Goal: Information Seeking & Learning: Learn about a topic

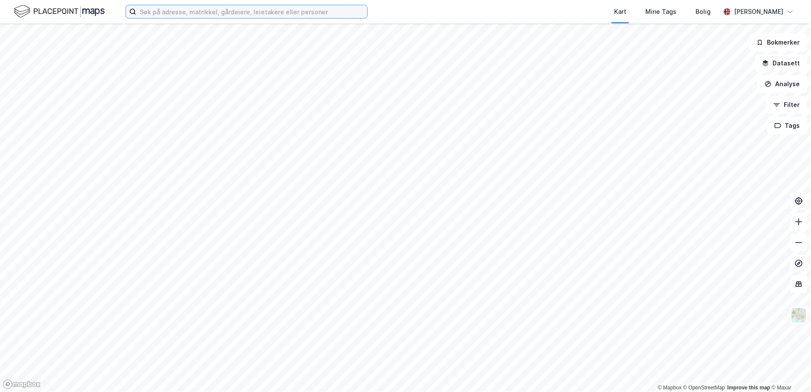
click at [249, 10] on input at bounding box center [251, 11] width 231 height 13
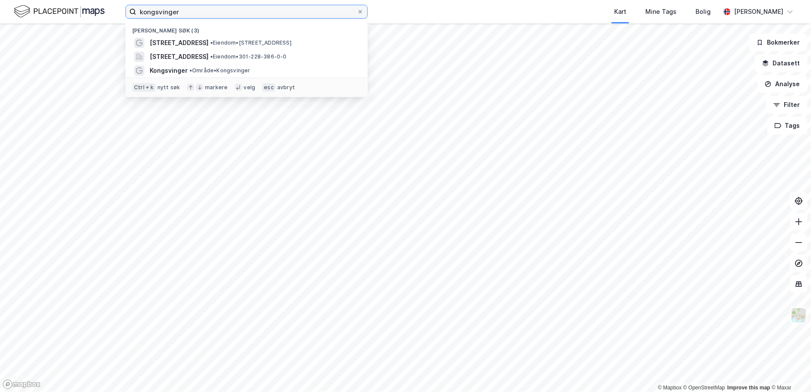
type input "kongsvinger"
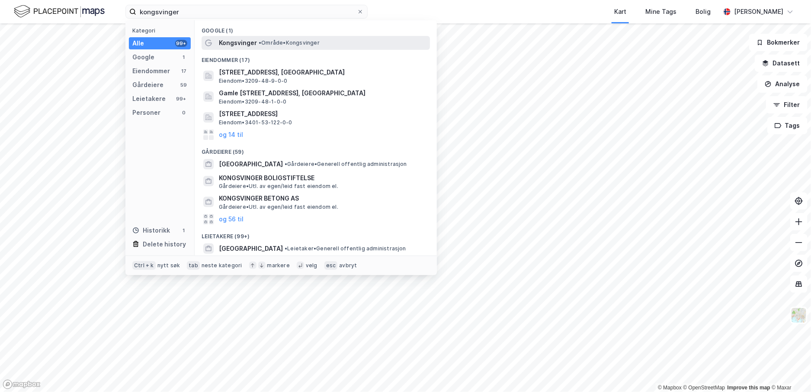
click at [272, 42] on span "• Område • [GEOGRAPHIC_DATA]" at bounding box center [289, 42] width 61 height 7
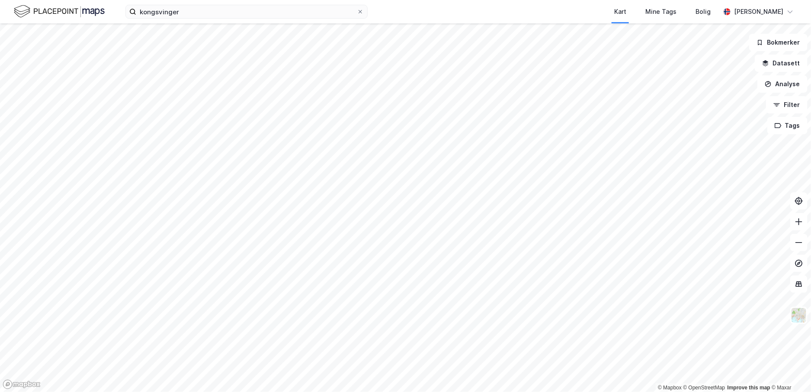
click at [402, 391] on html "kongsvinger Kart Mine Tags Bolig [PERSON_NAME] © Mapbox © OpenStreetMap Improve…" at bounding box center [405, 196] width 811 height 392
click at [389, 391] on html "kongsvinger Kart Mine Tags Bolig [PERSON_NAME] © Mapbox © OpenStreetMap Improve…" at bounding box center [405, 196] width 811 height 392
click at [798, 109] on button "Filter" at bounding box center [787, 104] width 42 height 17
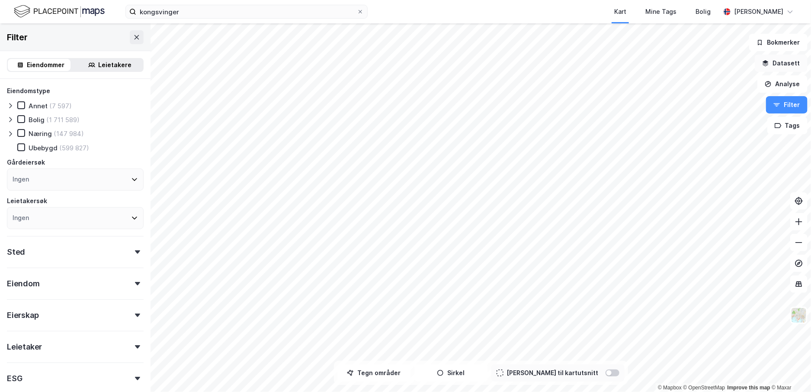
click at [792, 67] on button "Datasett" at bounding box center [781, 63] width 53 height 17
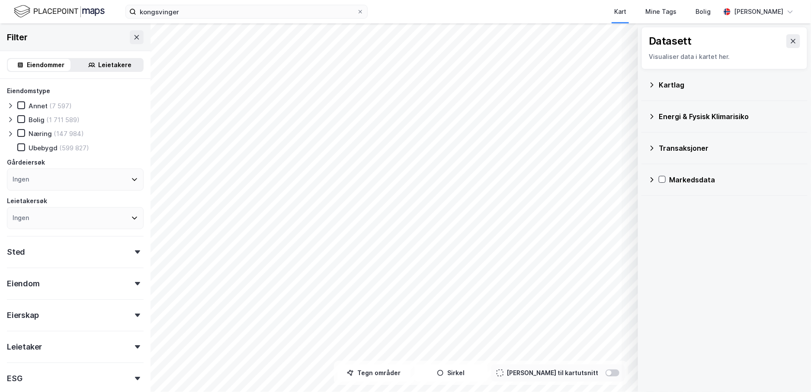
click at [650, 84] on icon at bounding box center [652, 84] width 7 height 7
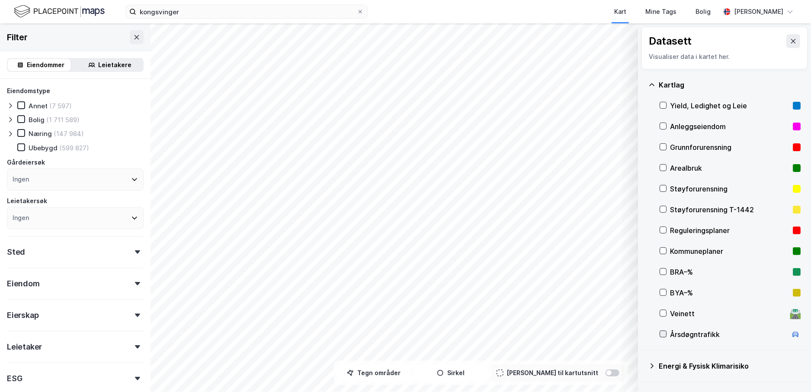
click at [666, 331] on icon at bounding box center [663, 334] width 6 height 6
click at [624, 347] on button at bounding box center [623, 343] width 14 height 14
click at [549, 328] on div "Årsdøgntrafikk" at bounding box center [543, 327] width 42 height 7
click at [624, 322] on icon at bounding box center [621, 324] width 7 height 7
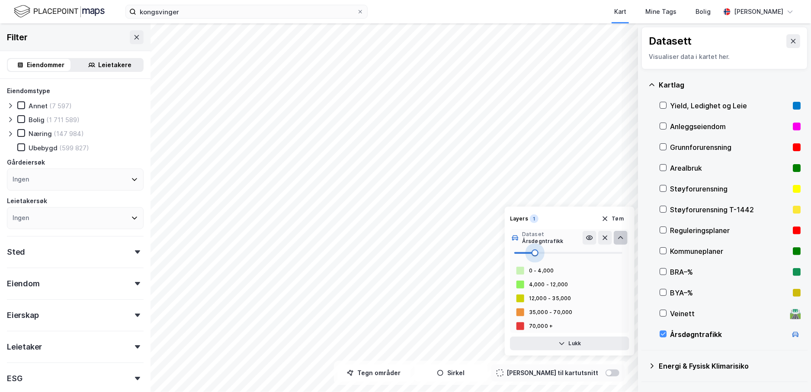
type input "22"
drag, startPoint x: 531, startPoint y: 254, endPoint x: 538, endPoint y: 253, distance: 7.4
click at [538, 253] on span at bounding box center [538, 252] width 7 height 7
click at [570, 342] on button "Lukk" at bounding box center [569, 343] width 119 height 14
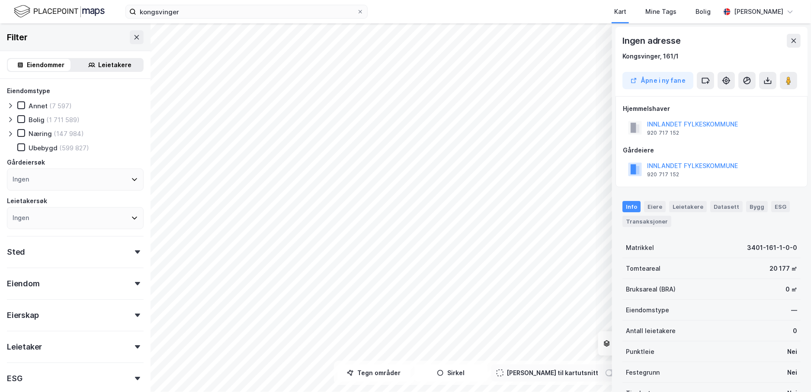
click at [426, 278] on div "© Mapbox © OpenStreetMap Improve this map © Maxar Datasett Visualiser data i ka…" at bounding box center [405, 207] width 811 height 368
click at [421, 284] on div "© Mapbox © OpenStreetMap Improve this map © Maxar Datasett Visualiser data i ka…" at bounding box center [405, 207] width 811 height 368
click at [606, 372] on div at bounding box center [613, 372] width 14 height 7
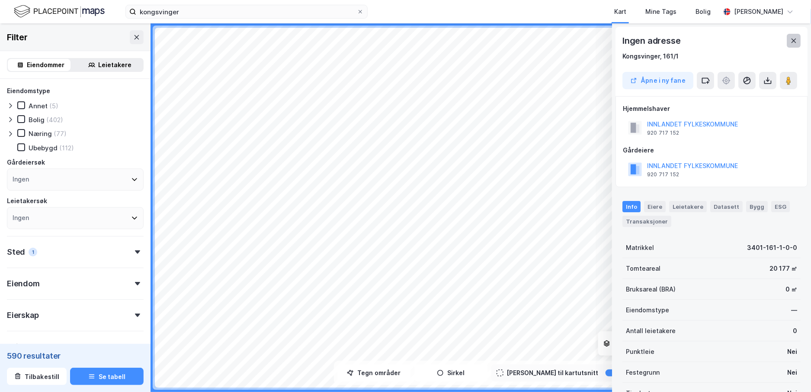
click at [792, 42] on icon at bounding box center [794, 40] width 7 height 7
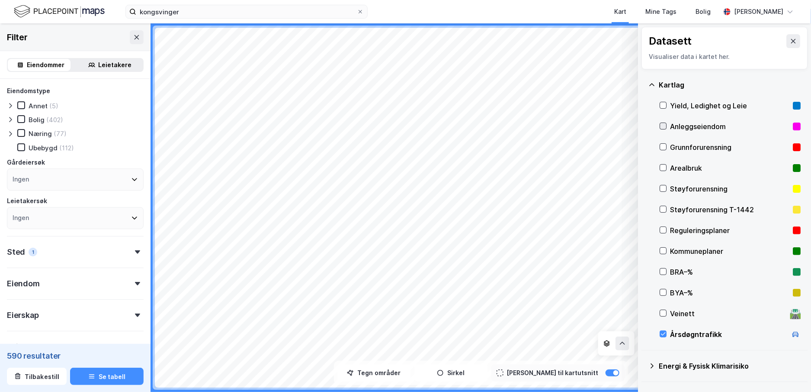
click at [662, 125] on icon at bounding box center [663, 126] width 6 height 6
click at [789, 45] on button at bounding box center [794, 41] width 14 height 14
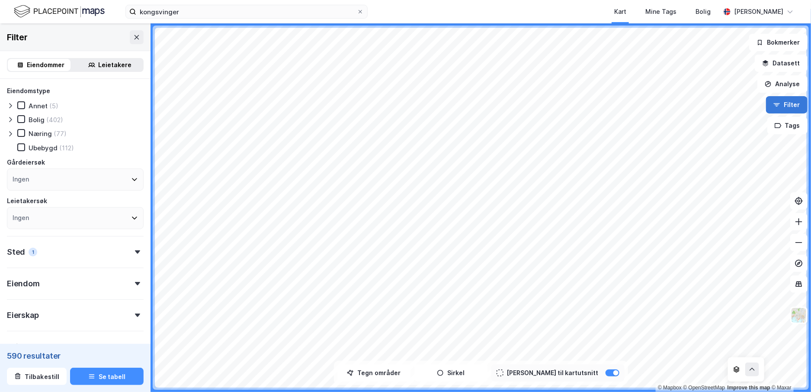
click at [798, 106] on button "Filter" at bounding box center [787, 104] width 42 height 17
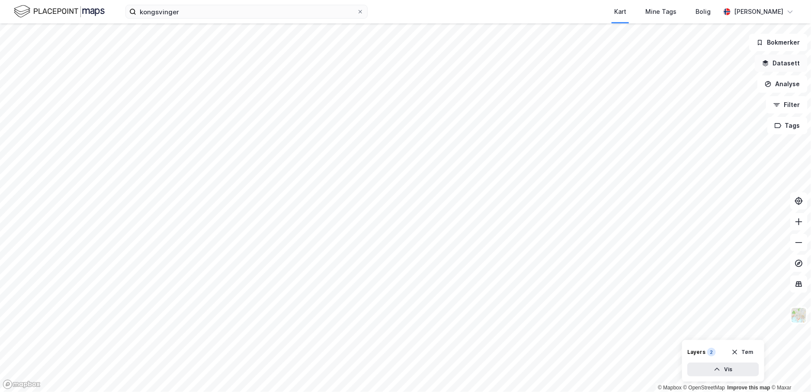
click at [777, 64] on button "Datasett" at bounding box center [781, 63] width 53 height 17
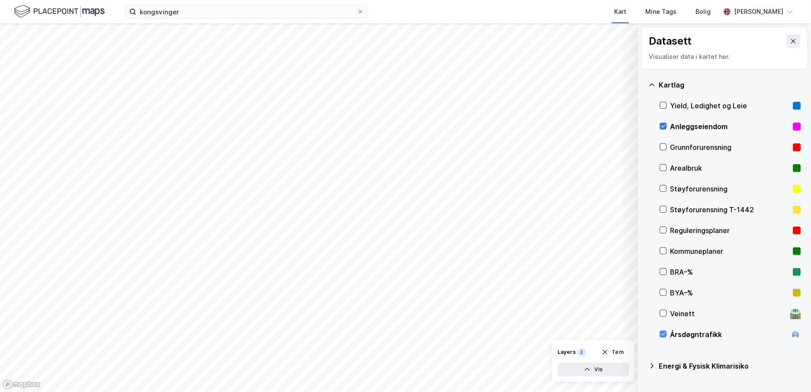
click at [663, 125] on icon at bounding box center [663, 126] width 6 height 6
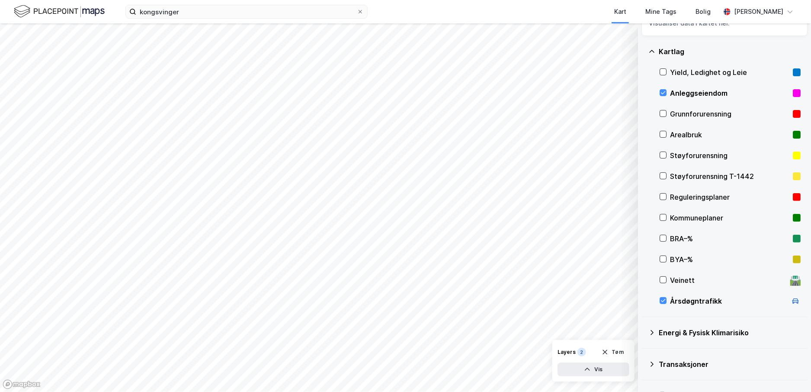
scroll to position [56, 0]
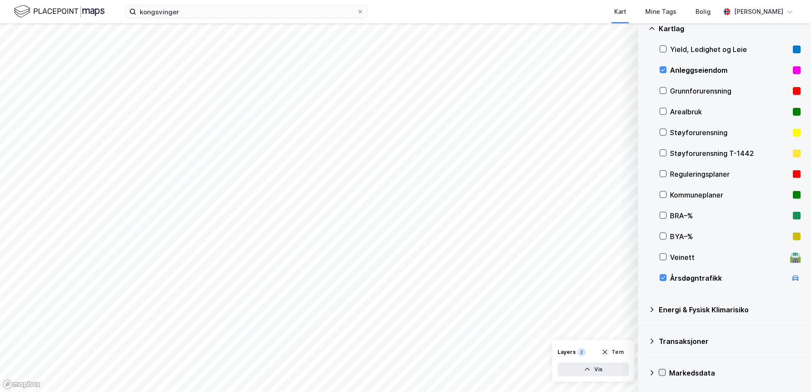
click at [664, 370] on icon at bounding box center [663, 372] width 6 height 6
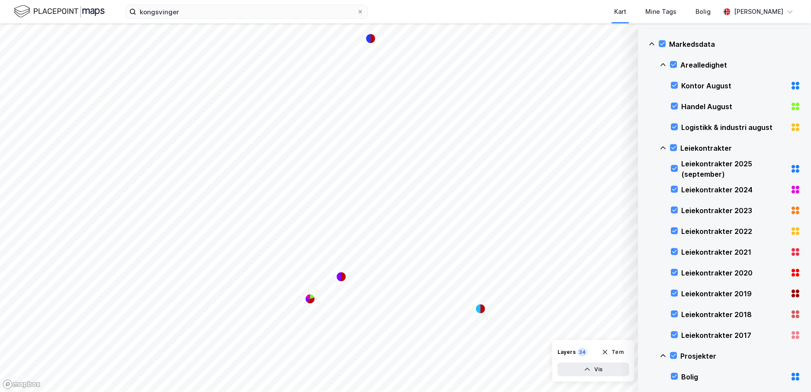
scroll to position [369, 0]
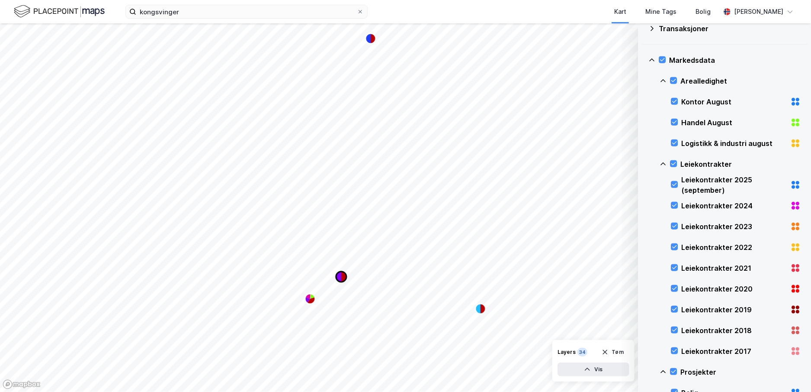
click at [343, 277] on icon "Map marker" at bounding box center [343, 276] width 5 height 10
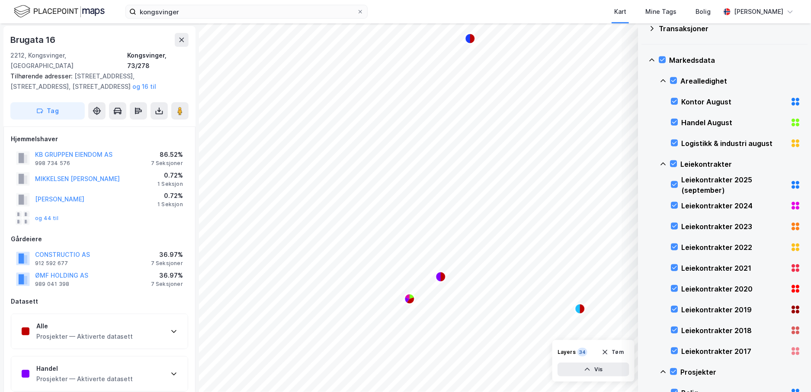
click at [137, 325] on div "Alle Prosjekter — Aktiverte datasett" at bounding box center [99, 331] width 177 height 35
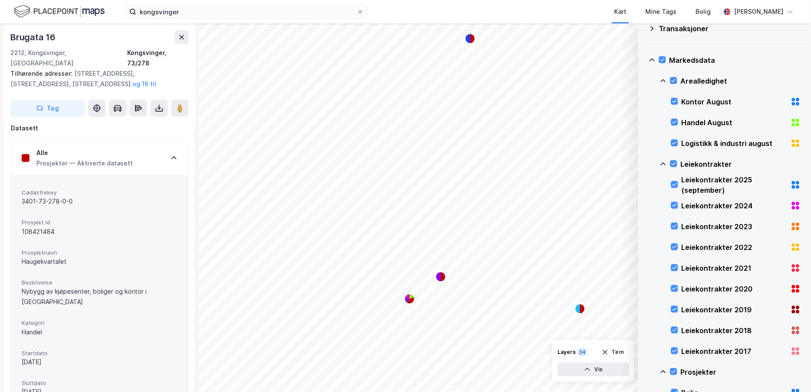
scroll to position [390, 0]
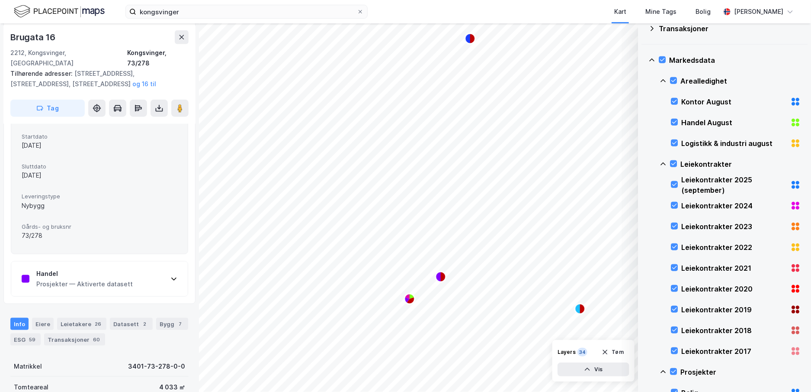
click at [172, 275] on icon at bounding box center [174, 278] width 7 height 7
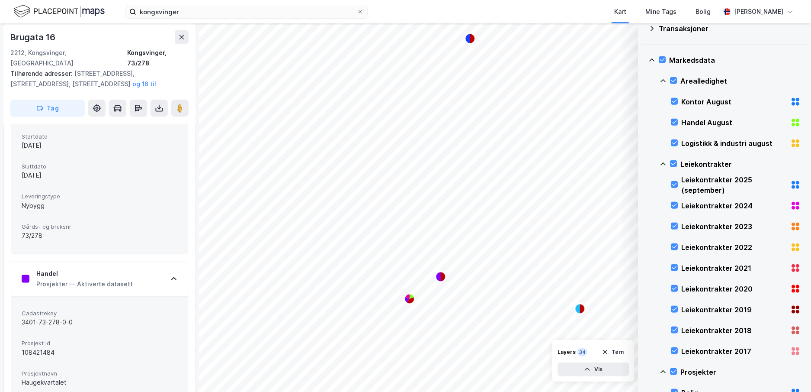
click at [791, 100] on icon at bounding box center [796, 102] width 10 height 10
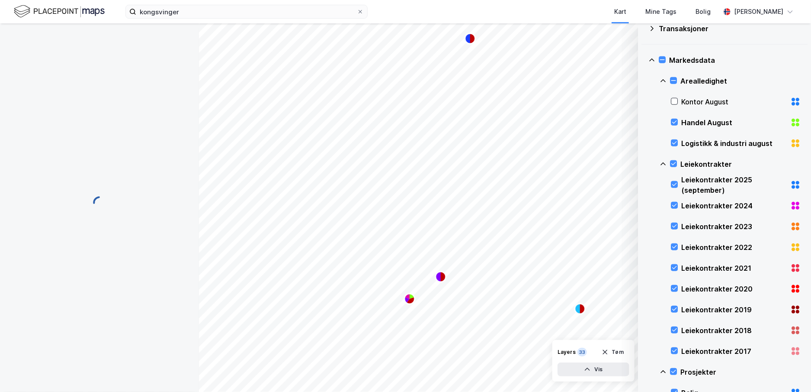
scroll to position [0, 0]
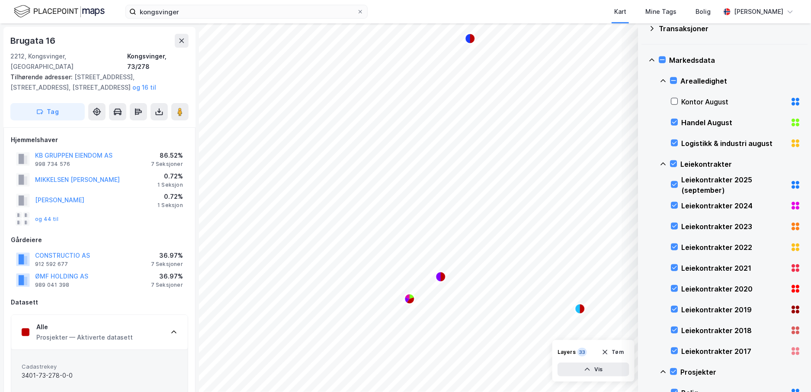
click at [791, 101] on icon at bounding box center [796, 102] width 10 height 10
click at [791, 102] on icon at bounding box center [796, 102] width 10 height 10
click at [796, 119] on icon at bounding box center [797, 120] width 3 height 3
click at [675, 100] on icon at bounding box center [675, 101] width 6 height 6
